Goal: Task Accomplishment & Management: Complete application form

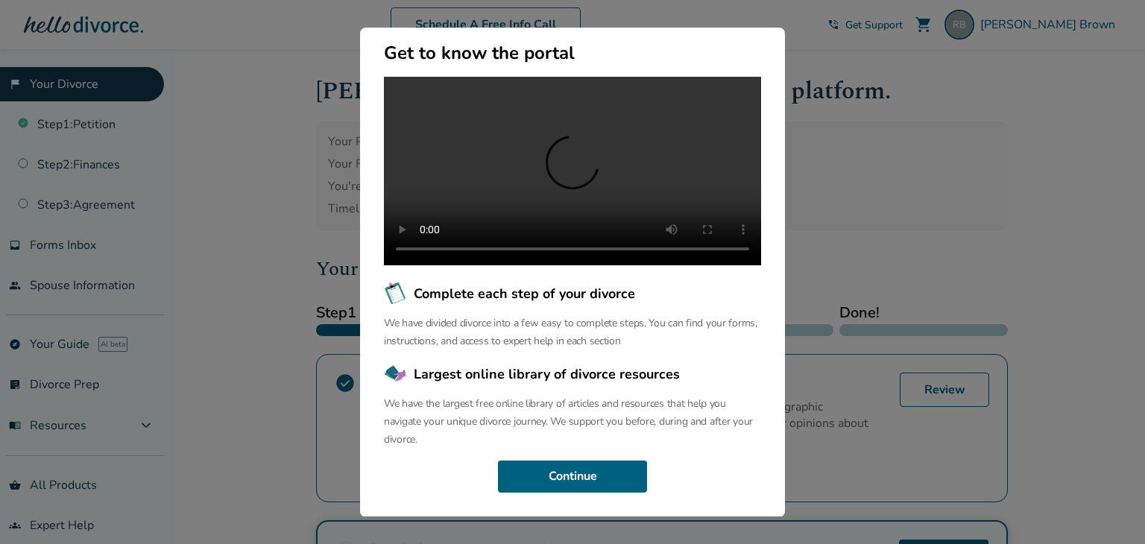
scroll to position [127, 0]
click at [578, 480] on button "Continue" at bounding box center [572, 477] width 149 height 33
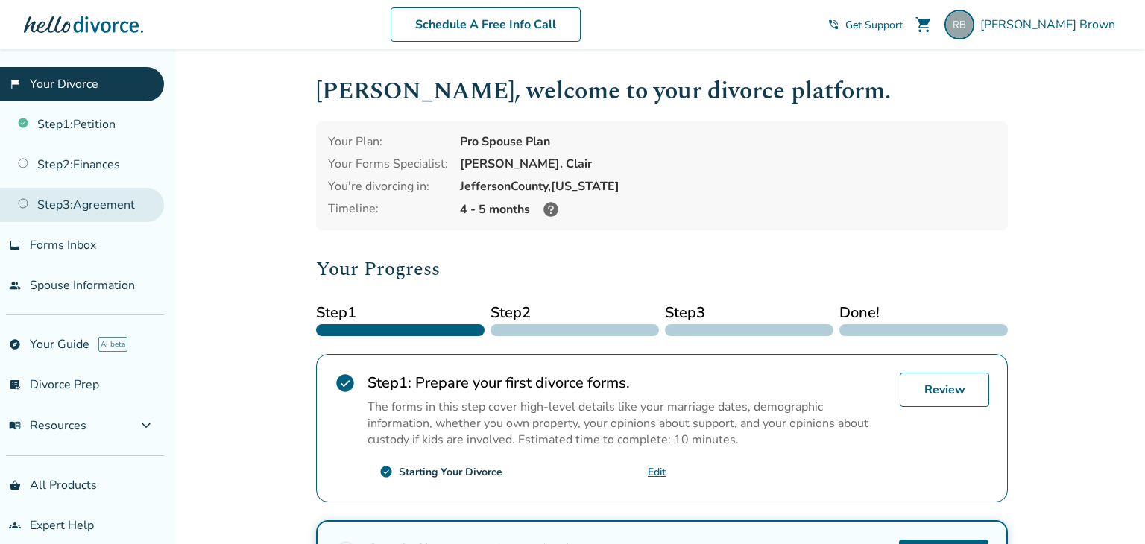
click at [111, 218] on link "Step 3 : Agreement" at bounding box center [82, 205] width 164 height 34
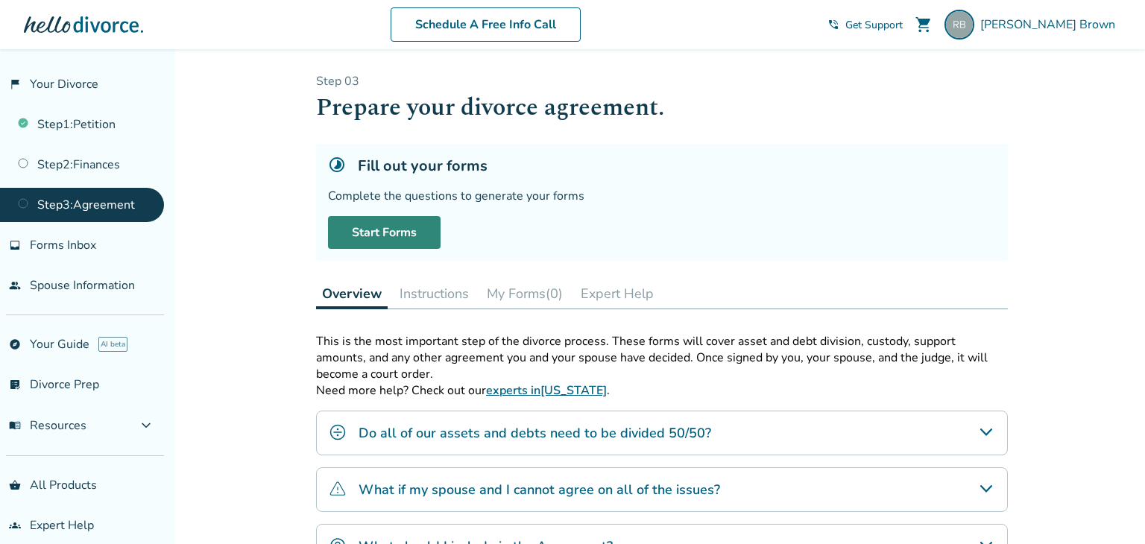
click at [408, 229] on link "Start Forms" at bounding box center [384, 232] width 113 height 33
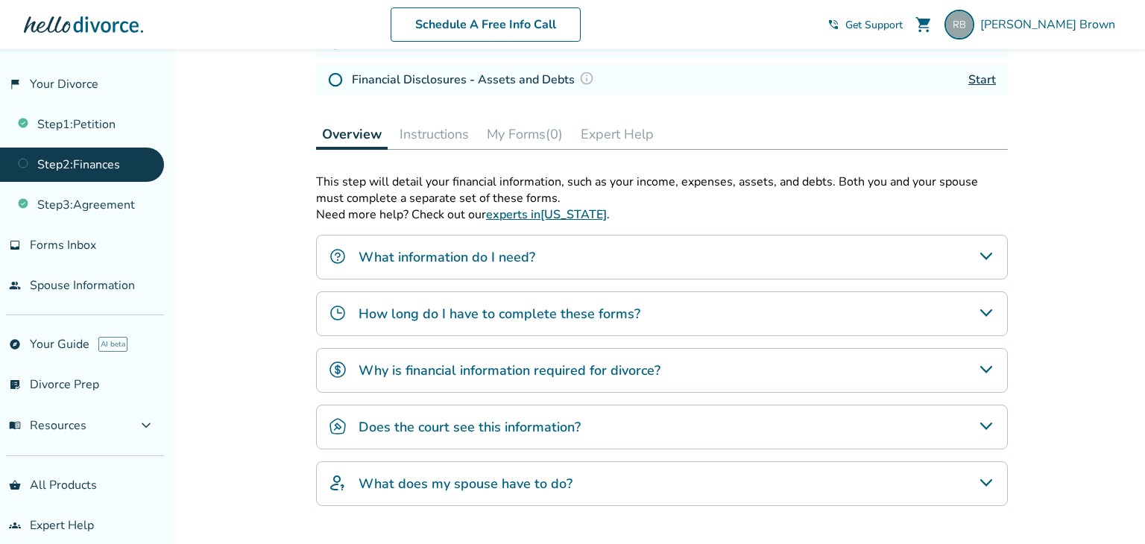
scroll to position [259, 0]
click at [525, 134] on button "My Forms (0)" at bounding box center [525, 134] width 88 height 30
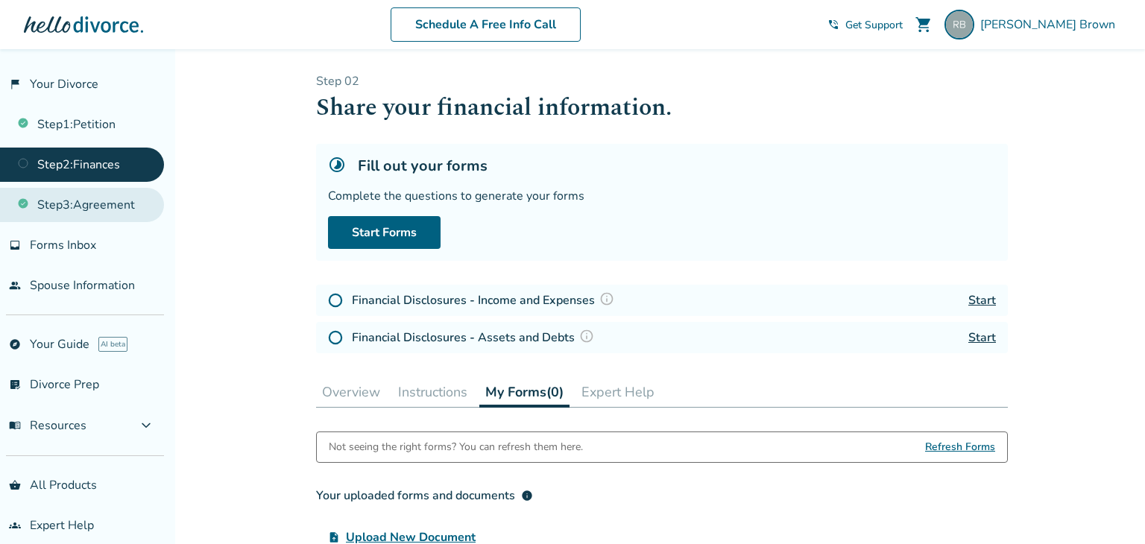
click at [110, 218] on link "Step 3 : Agreement" at bounding box center [82, 205] width 164 height 34
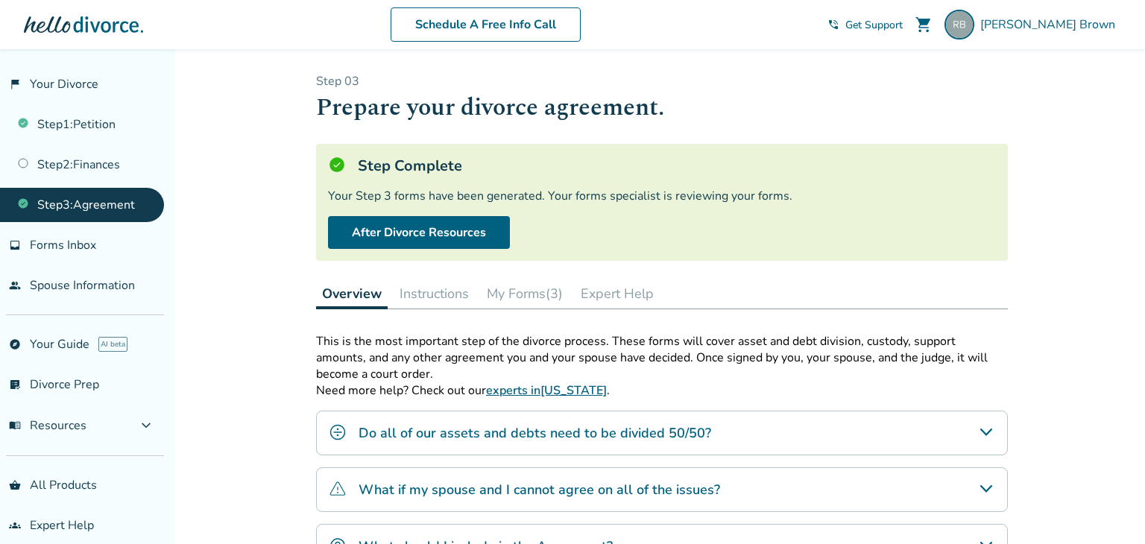
click at [518, 295] on button "My Forms (3)" at bounding box center [525, 294] width 88 height 30
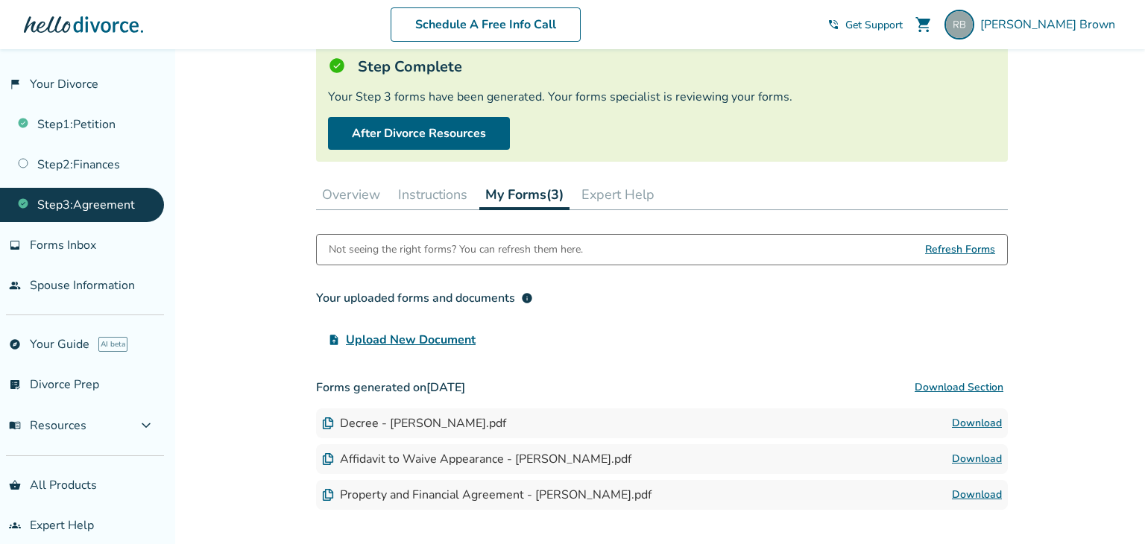
scroll to position [95, 0]
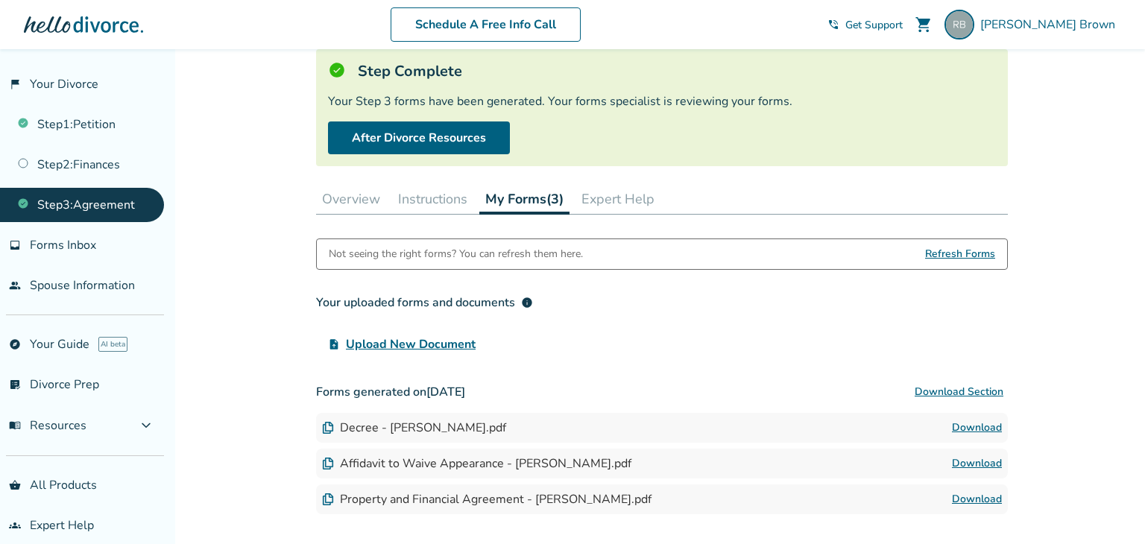
click at [970, 428] on link "Download" at bounding box center [977, 428] width 50 height 18
click at [980, 462] on link "Download" at bounding box center [977, 464] width 50 height 18
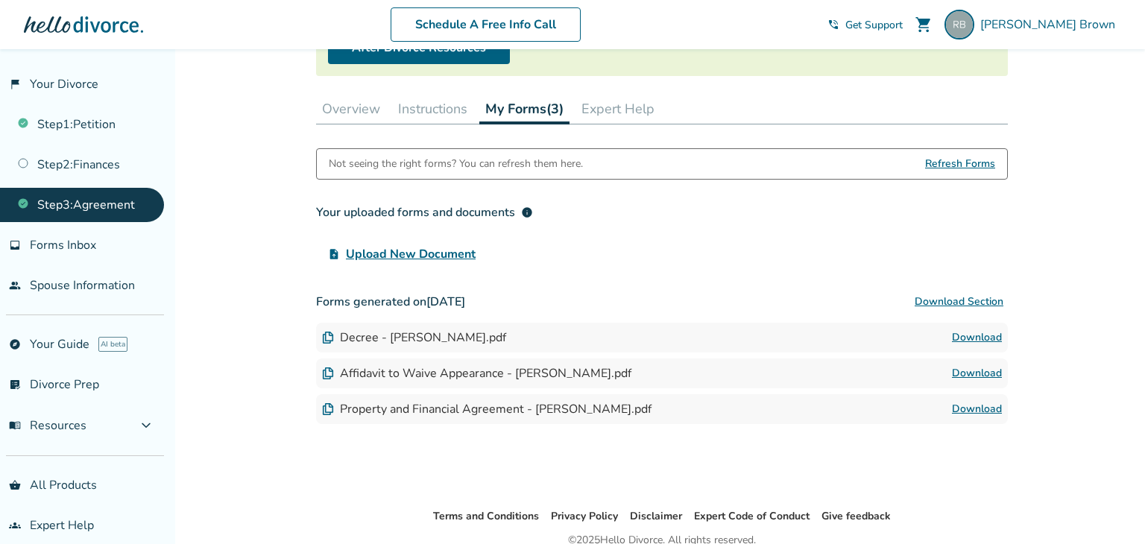
scroll to position [182, 0]
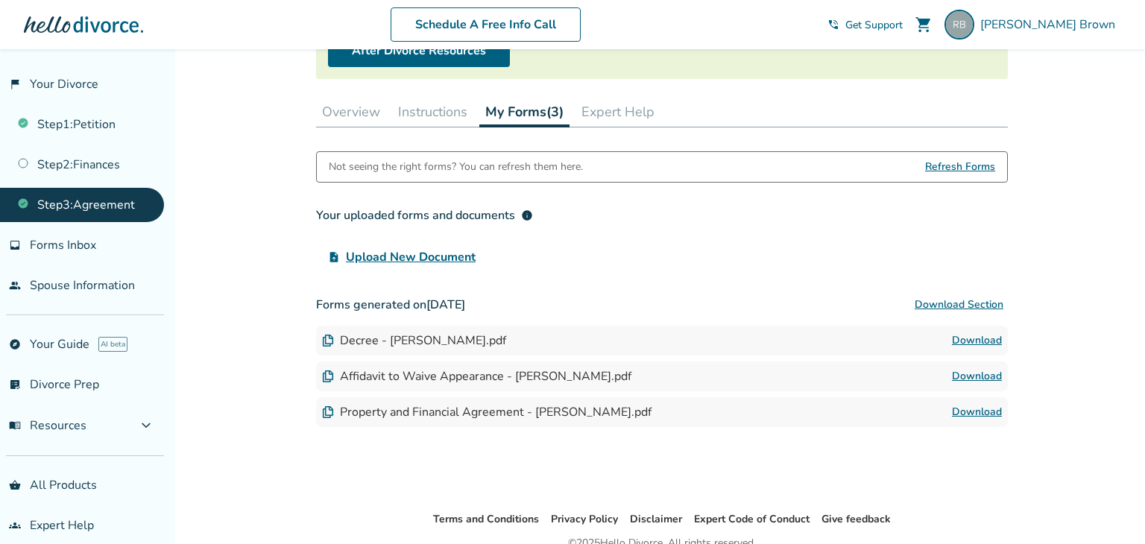
click at [978, 413] on link "Download" at bounding box center [977, 412] width 50 height 18
click at [81, 127] on link "Step 1 : Petition" at bounding box center [82, 124] width 164 height 34
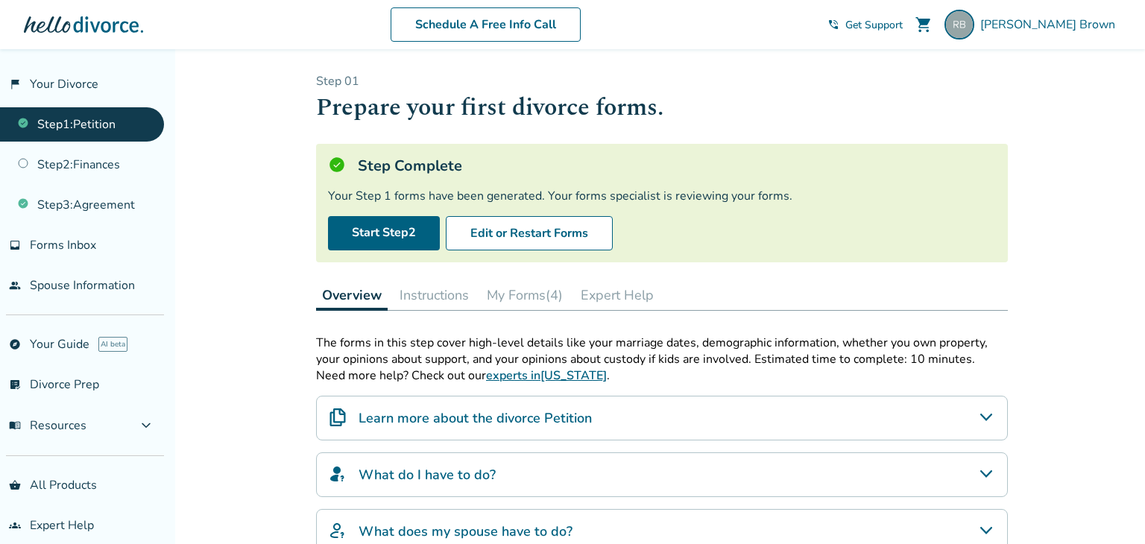
click at [506, 294] on button "My Forms (4)" at bounding box center [525, 295] width 88 height 30
